Goal: Navigation & Orientation: Go to known website

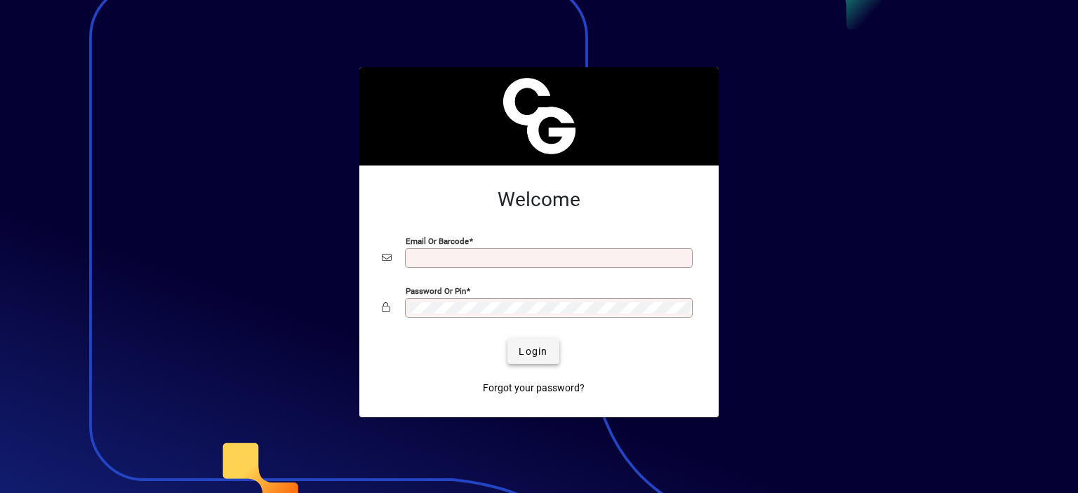
type input "**********"
click at [524, 350] on span "Login" at bounding box center [532, 351] width 29 height 15
